Goal: Transaction & Acquisition: Download file/media

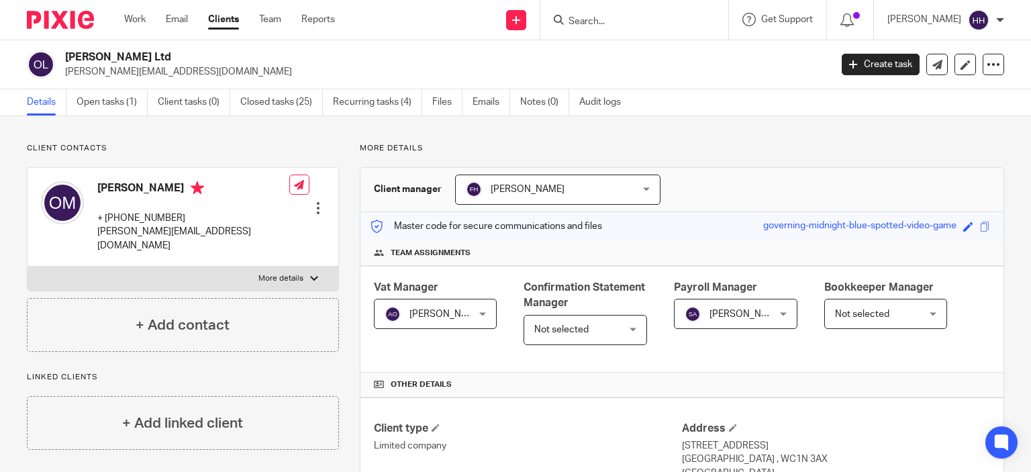
click at [62, 33] on div at bounding box center [55, 20] width 111 height 40
click at [81, 19] on img at bounding box center [60, 20] width 67 height 18
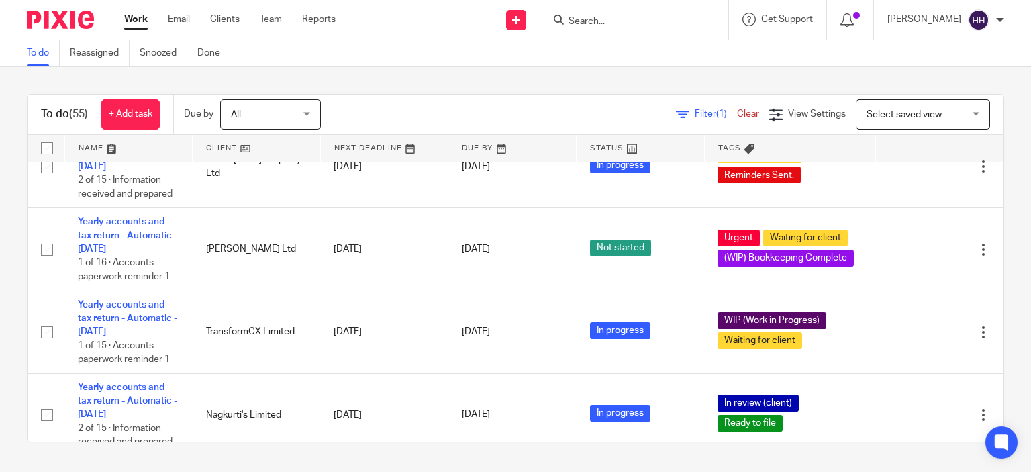
scroll to position [189, 0]
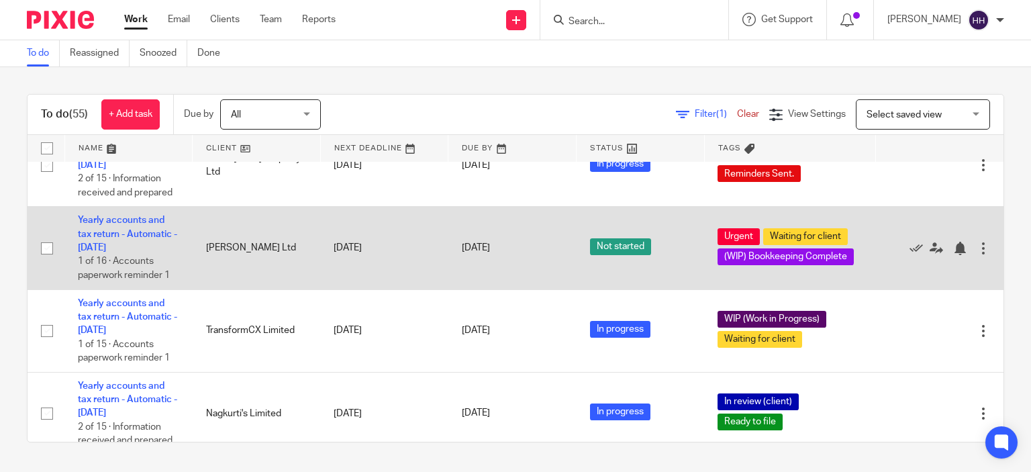
click at [129, 241] on td "Yearly accounts and tax return - Automatic - July 2025 1 of 16 · Accounts paper…" at bounding box center [128, 248] width 128 height 83
click at [134, 235] on link "Yearly accounts and tax return - Automatic - July 2025" at bounding box center [127, 233] width 99 height 37
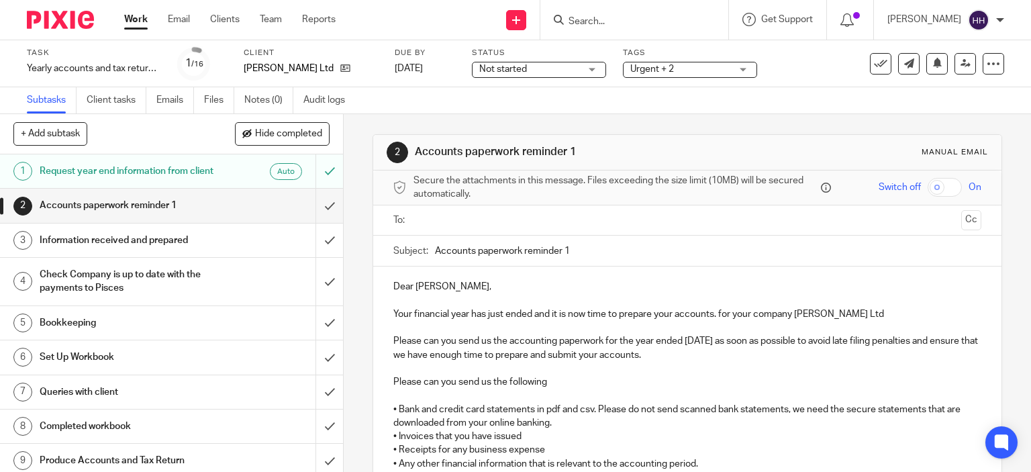
click at [202, 101] on ul "Subtasks Client tasks Emails Files Notes (0) Audit logs" at bounding box center [196, 100] width 338 height 26
click at [209, 101] on link "Files" at bounding box center [219, 100] width 30 height 26
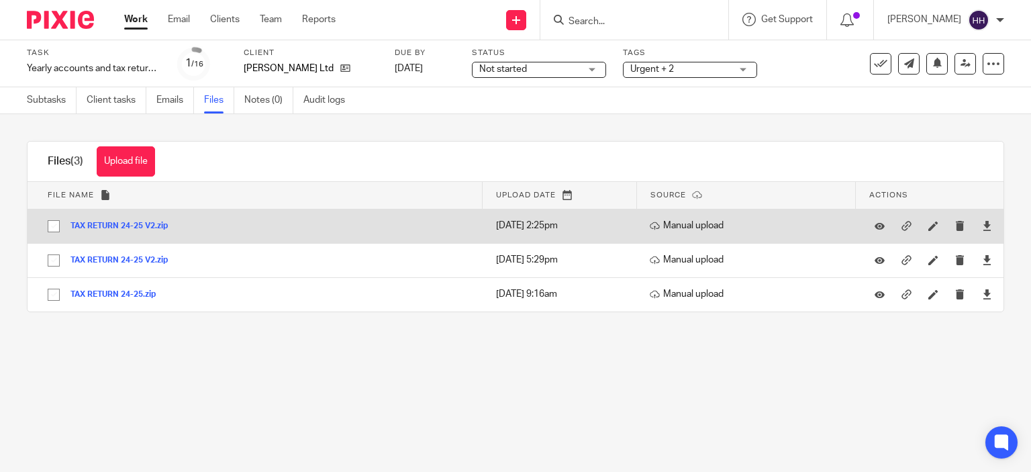
click at [142, 222] on button "TAX RETURN 24-25 V2.zip" at bounding box center [123, 225] width 107 height 9
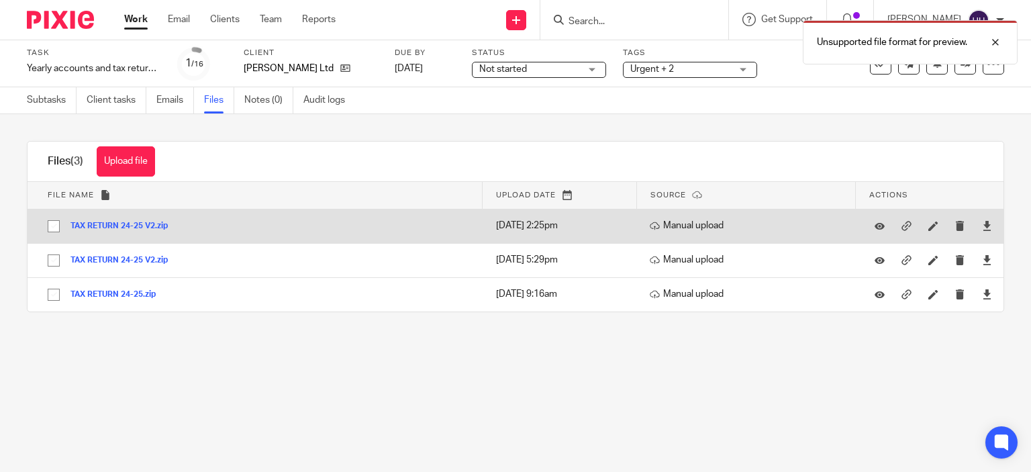
click at [54, 225] on input "checkbox" at bounding box center [53, 225] width 25 height 25
checkbox input "true"
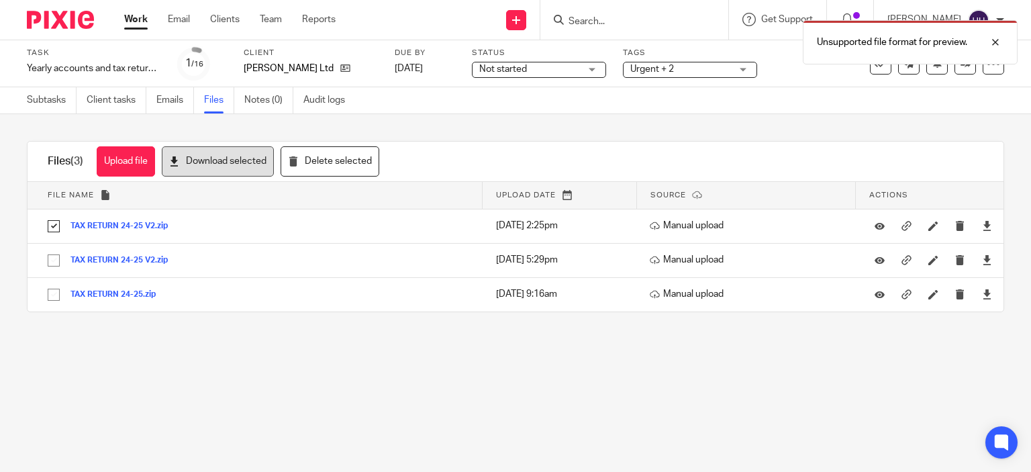
click at [214, 169] on button "Download selected" at bounding box center [218, 161] width 112 height 30
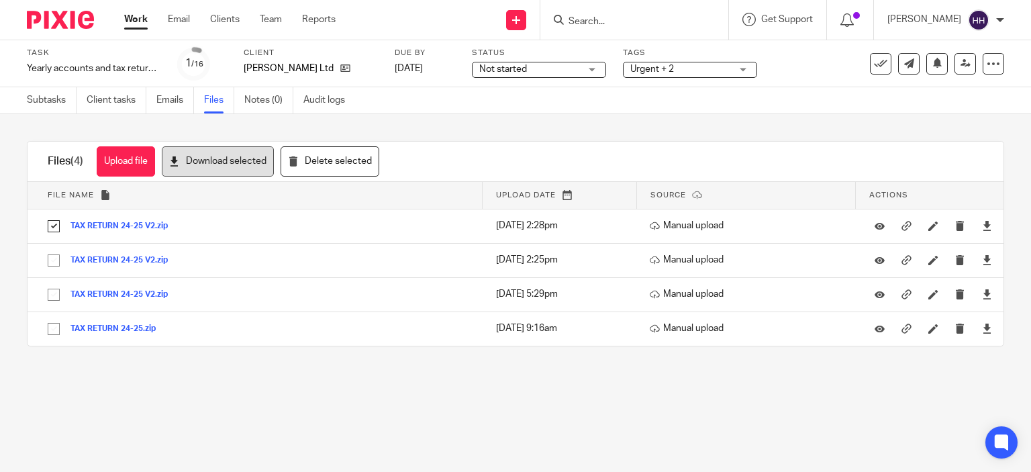
click at [226, 160] on button "Download selected" at bounding box center [218, 161] width 112 height 30
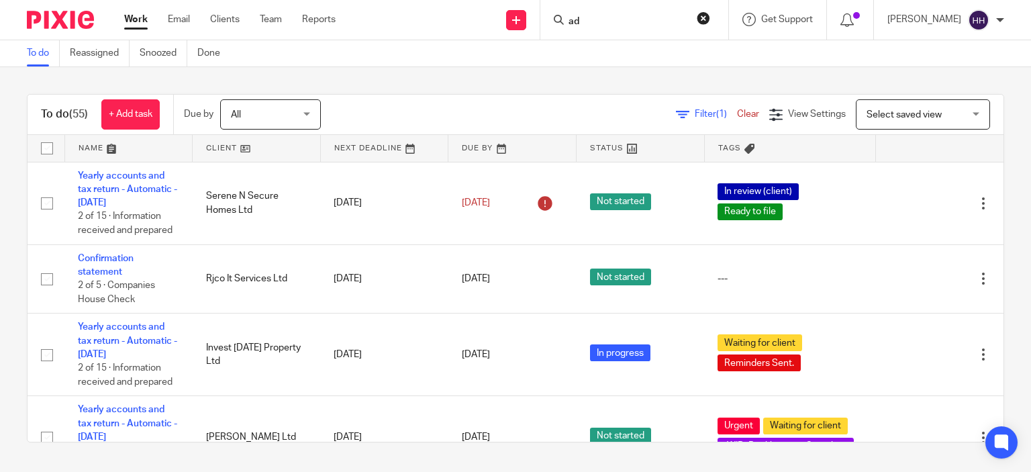
scroll to position [189, 0]
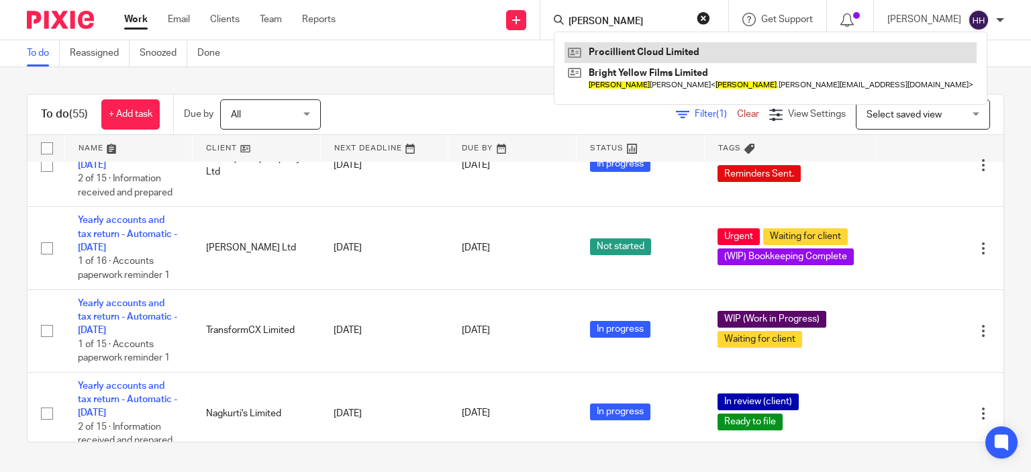
type input "adrian"
click at [622, 51] on link at bounding box center [770, 52] width 412 height 20
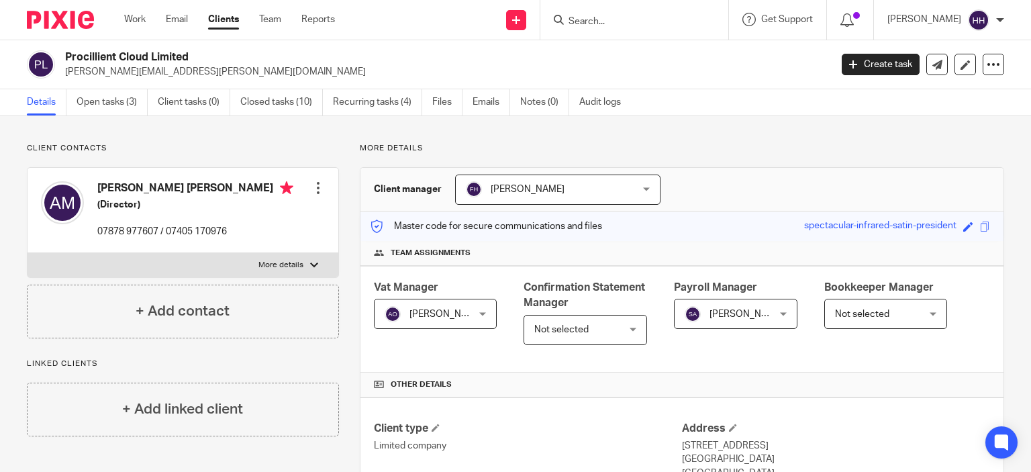
click at [68, 27] on img at bounding box center [60, 20] width 67 height 18
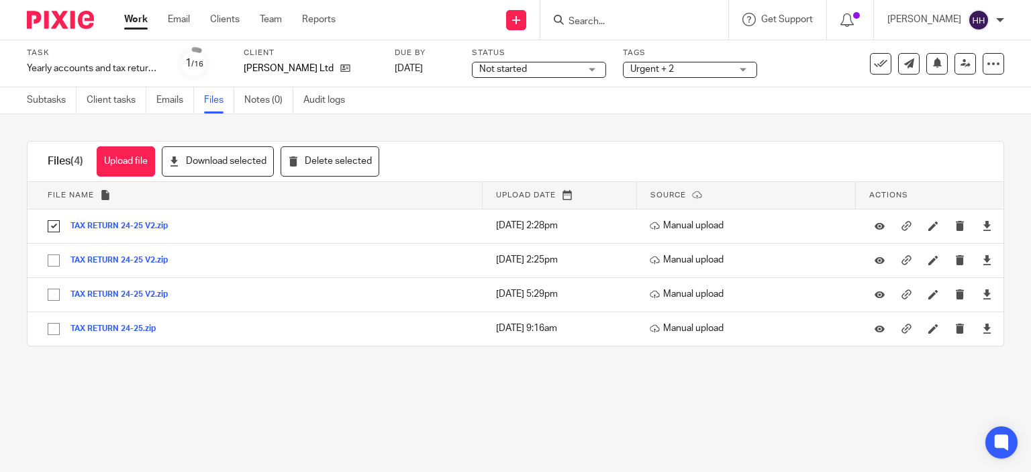
click at [66, 19] on img at bounding box center [60, 20] width 67 height 18
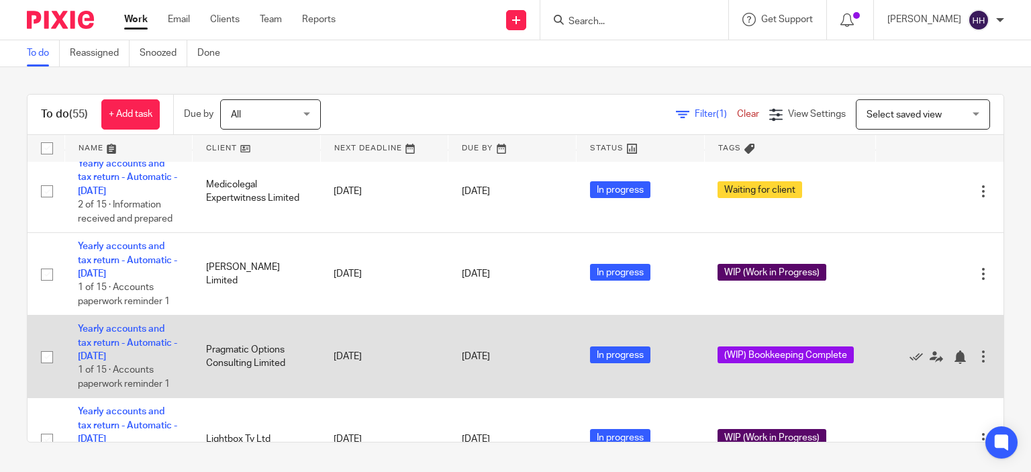
scroll to position [961, 0]
